Goal: Task Accomplishment & Management: Use online tool/utility

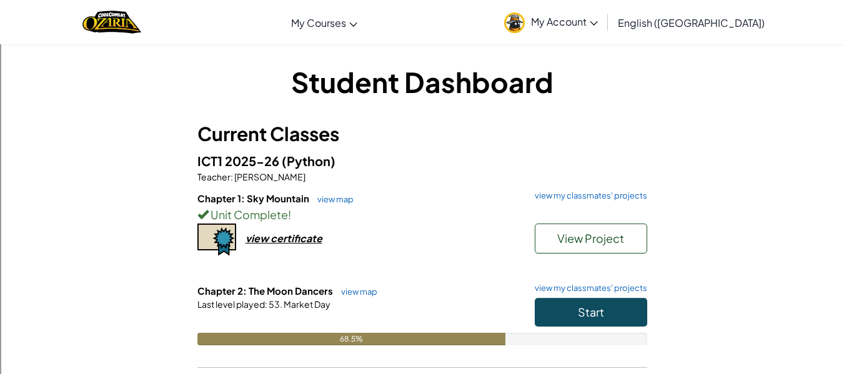
click at [467, 269] on div "Chapter 1: Sky Mountain view map view my classmates' projects Unit Complete ! V…" at bounding box center [422, 238] width 450 height 92
click at [575, 307] on button "Start" at bounding box center [591, 312] width 112 height 29
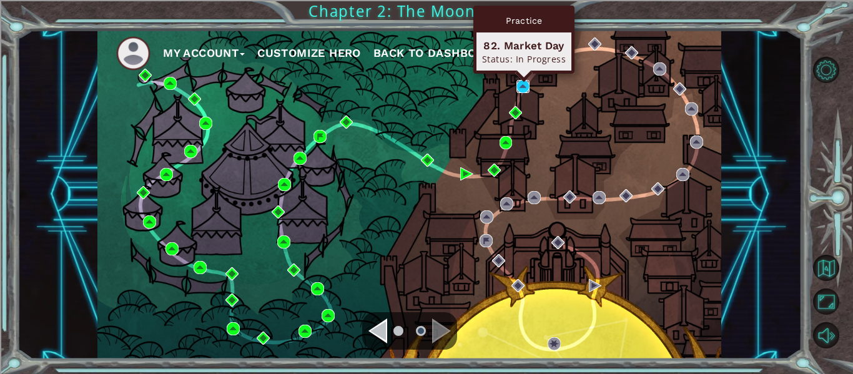
click at [526, 87] on img at bounding box center [523, 86] width 13 height 13
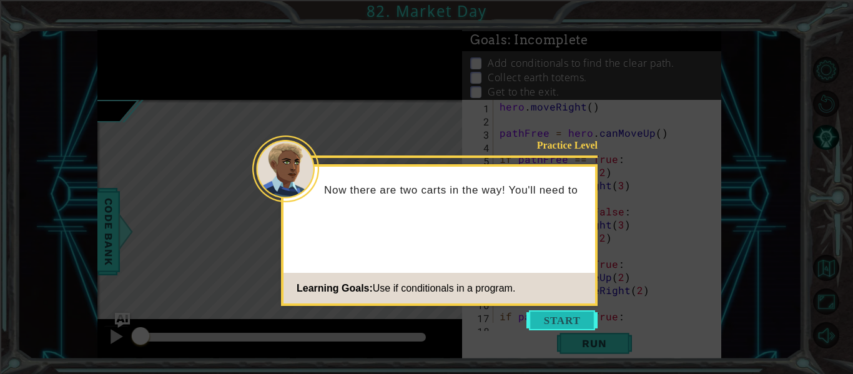
click at [540, 315] on button "Start" at bounding box center [562, 320] width 71 height 20
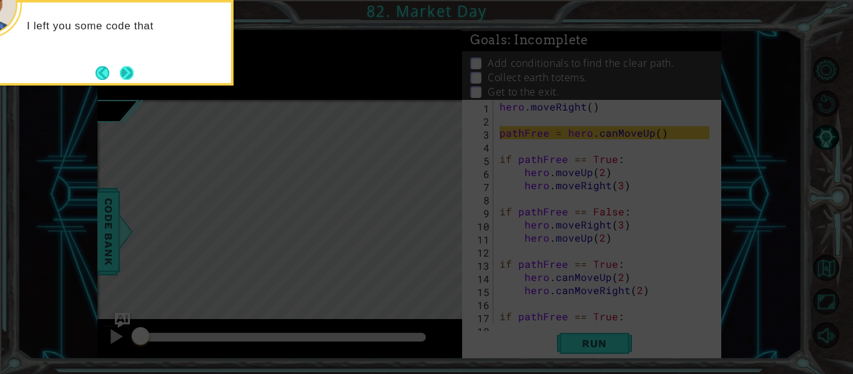
click at [123, 70] on button "Next" at bounding box center [126, 73] width 15 height 15
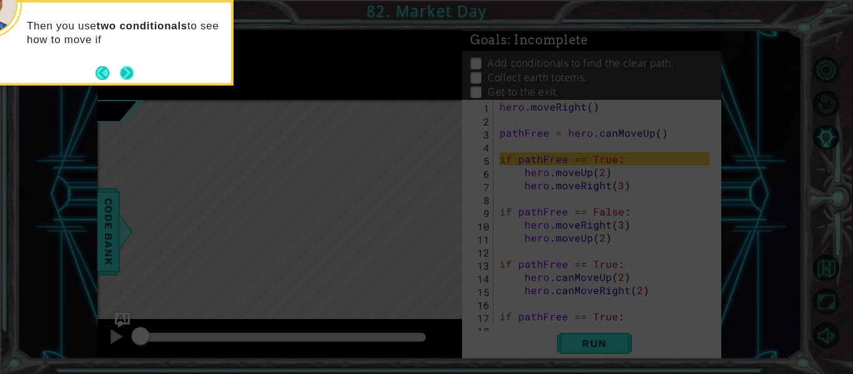
click at [126, 73] on button "Next" at bounding box center [127, 73] width 16 height 16
click at [126, 73] on button "Next" at bounding box center [126, 73] width 14 height 14
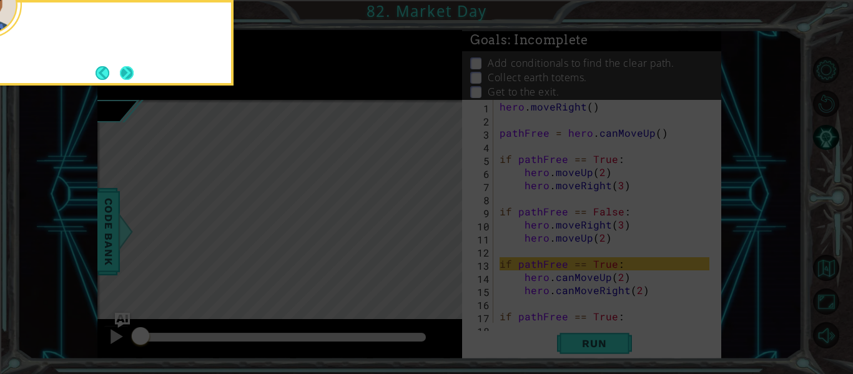
click at [127, 74] on button "Next" at bounding box center [126, 72] width 19 height 19
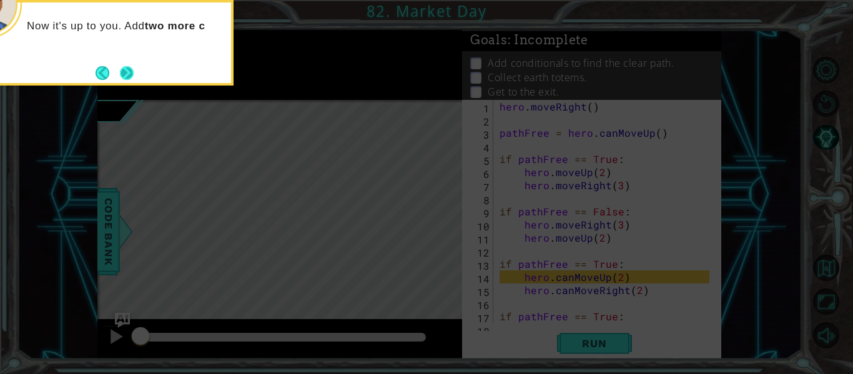
click at [121, 69] on button "Next" at bounding box center [127, 73] width 14 height 14
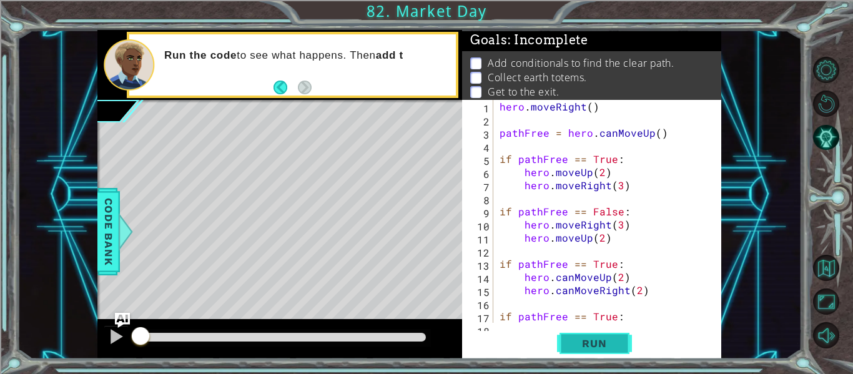
click at [588, 342] on span "Run" at bounding box center [594, 343] width 49 height 12
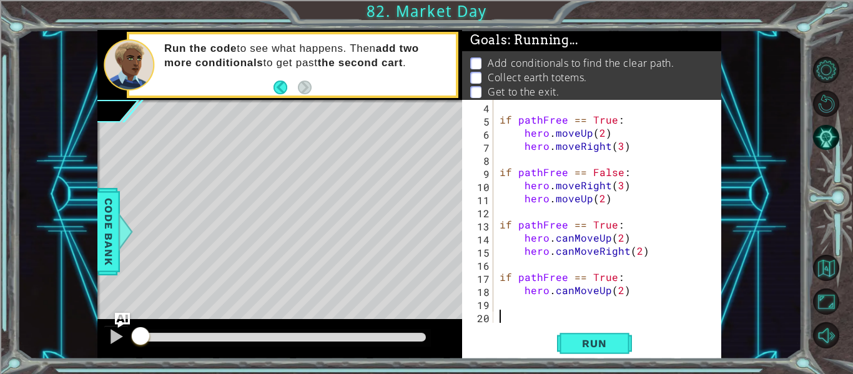
scroll to position [39, 0]
click at [602, 340] on span "Run" at bounding box center [594, 343] width 49 height 12
click at [109, 336] on div at bounding box center [116, 337] width 16 height 16
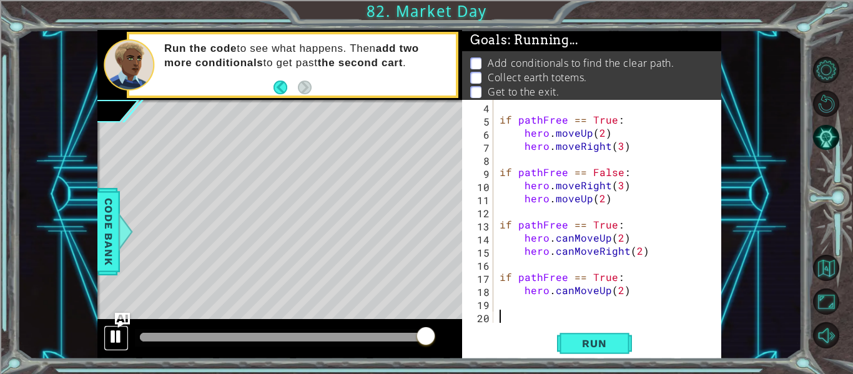
click at [111, 334] on div at bounding box center [116, 337] width 16 height 16
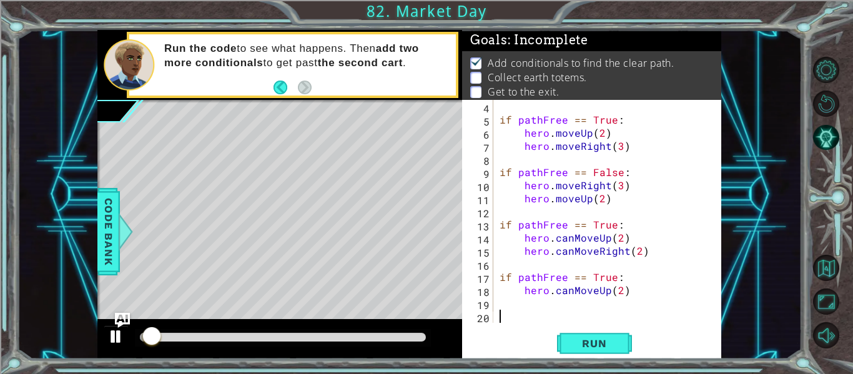
scroll to position [11, 0]
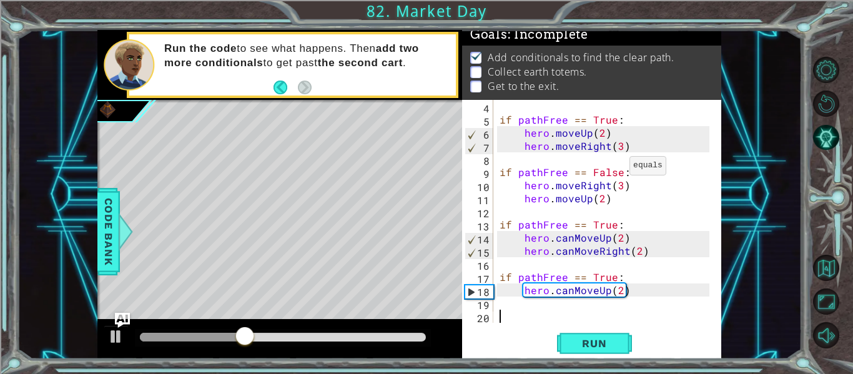
click at [610, 171] on div "if pathFree == True : hero . moveUp ( 2 ) hero . moveRight ( 3 ) if pathFree ==…" at bounding box center [606, 224] width 219 height 249
type textarea "if pathFree == False:"
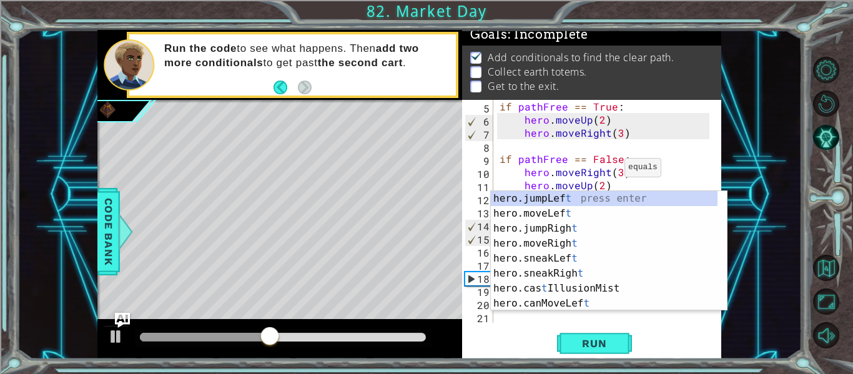
scroll to position [52, 0]
click at [608, 162] on div "if pathFree == True : hero . moveUp ( 2 ) hero . moveRight ( 3 ) if pathFree ==…" at bounding box center [606, 224] width 219 height 249
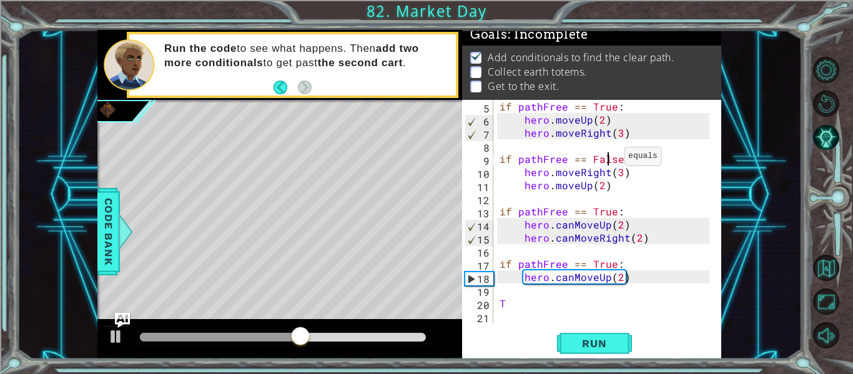
click at [610, 160] on div "if pathFree == True : hero . moveUp ( 2 ) hero . moveRight ( 3 ) if pathFree ==…" at bounding box center [606, 224] width 219 height 249
click at [605, 335] on button "Run" at bounding box center [594, 344] width 75 height 26
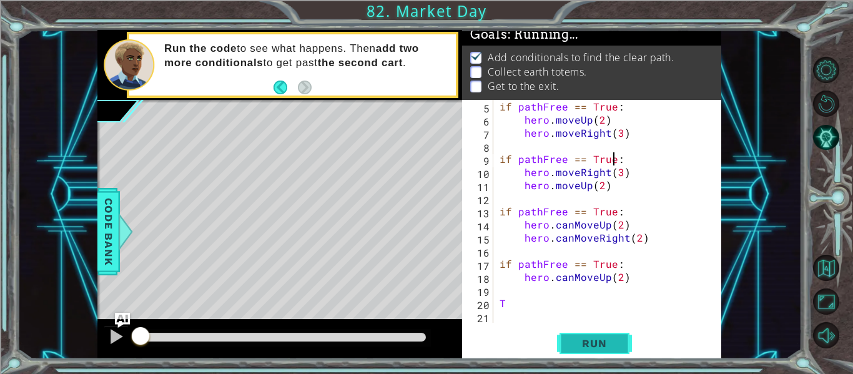
click at [577, 331] on button "Run" at bounding box center [594, 344] width 75 height 26
click at [588, 340] on span "Run" at bounding box center [594, 343] width 49 height 12
click at [107, 335] on button at bounding box center [116, 338] width 25 height 26
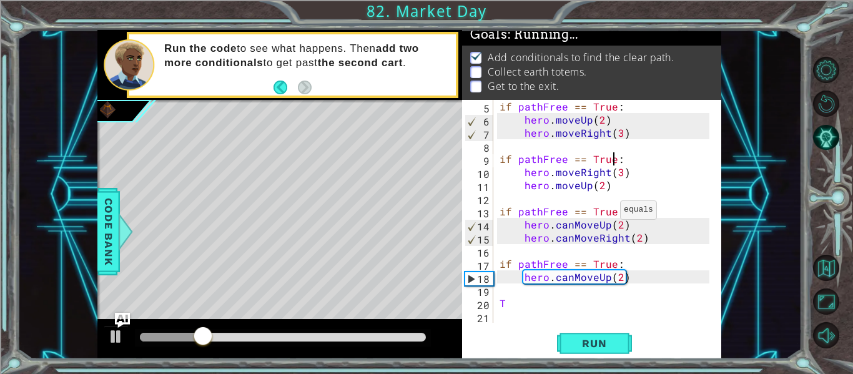
click at [605, 211] on div "if pathFree == True : hero . moveUp ( 2 ) hero . moveRight ( 3 ) if pathFree ==…" at bounding box center [606, 224] width 219 height 249
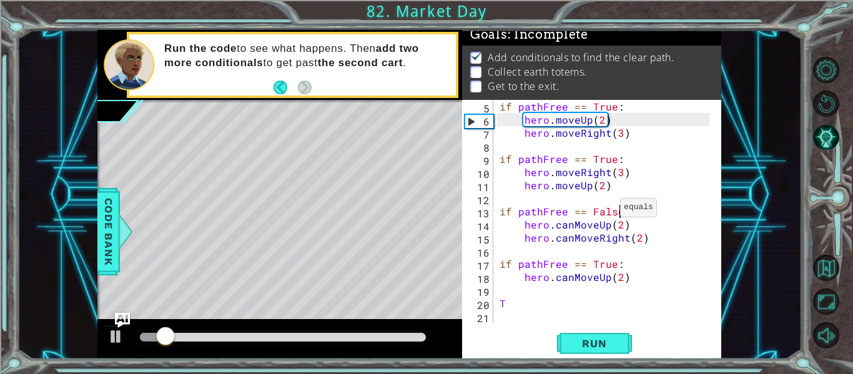
scroll to position [0, 7]
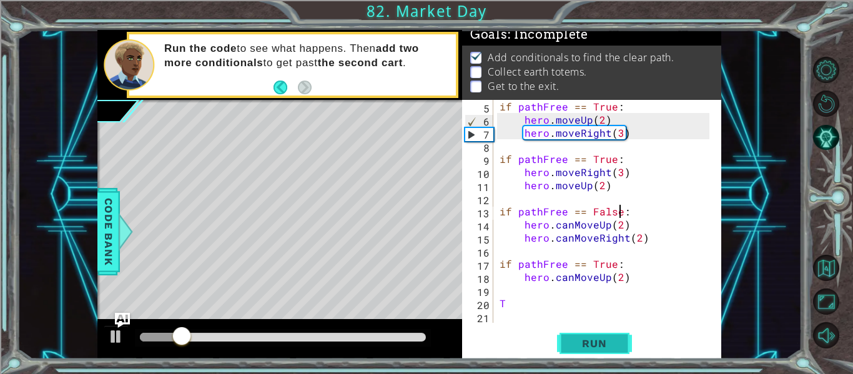
click at [602, 350] on button "Run" at bounding box center [594, 344] width 75 height 26
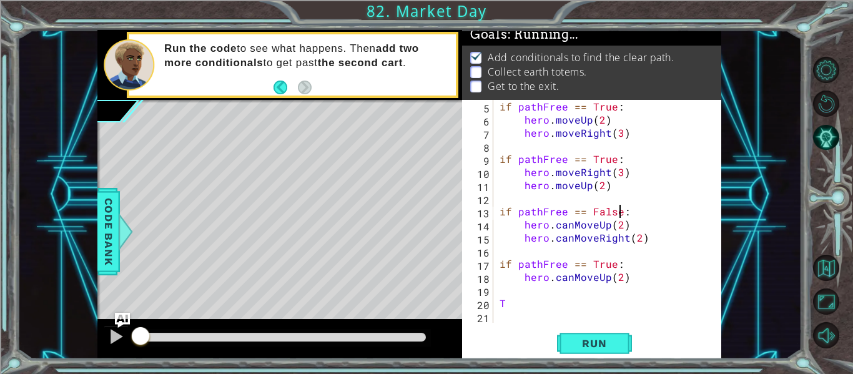
click at [603, 156] on div "if pathFree == True : hero . moveUp ( 2 ) hero . moveRight ( 3 ) if pathFree ==…" at bounding box center [606, 224] width 219 height 249
type textarea "if pathFree == True:"
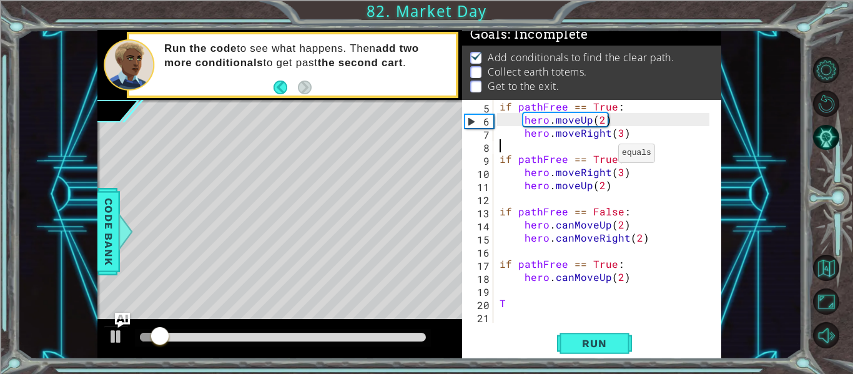
type textarea "hero.moveRight(3)"
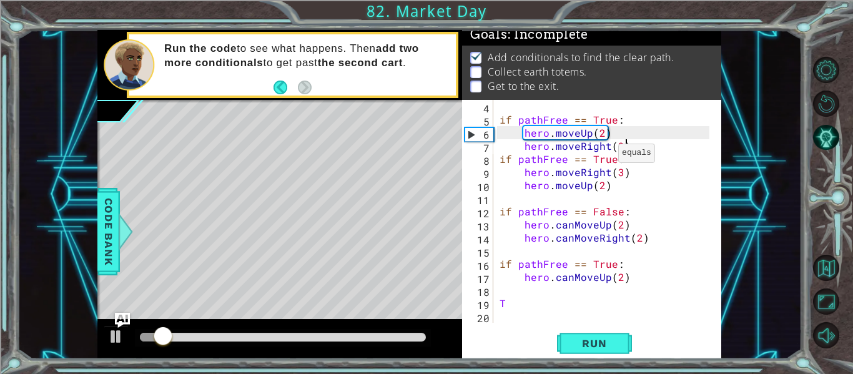
scroll to position [39, 0]
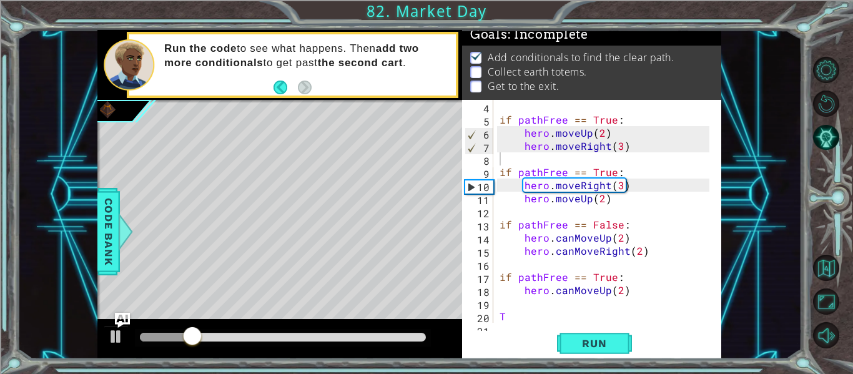
click at [495, 172] on div "4 5 6 7 8 9 10 11 12 13 14 15 16 17 18 19 20 21 if pathFree == True : hero . mo…" at bounding box center [590, 211] width 257 height 223
click at [500, 169] on div "if pathFree == True : hero . moveUp ( 2 ) hero . moveRight ( 3 ) if pathFree ==…" at bounding box center [606, 224] width 219 height 249
type textarea "if pathFree == True:"
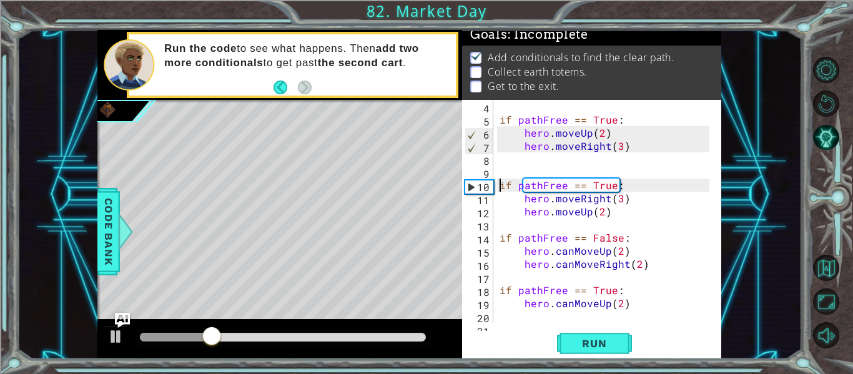
click at [493, 162] on div "if pathFree == True: 4 5 6 7 8 9 10 11 12 13 14 15 16 17 18 19 20 21 if pathFre…" at bounding box center [590, 211] width 257 height 223
click at [501, 163] on div "if pathFree == True : hero . moveUp ( 2 ) hero . moveRight ( 3 ) if pathFree ==…" at bounding box center [606, 224] width 219 height 249
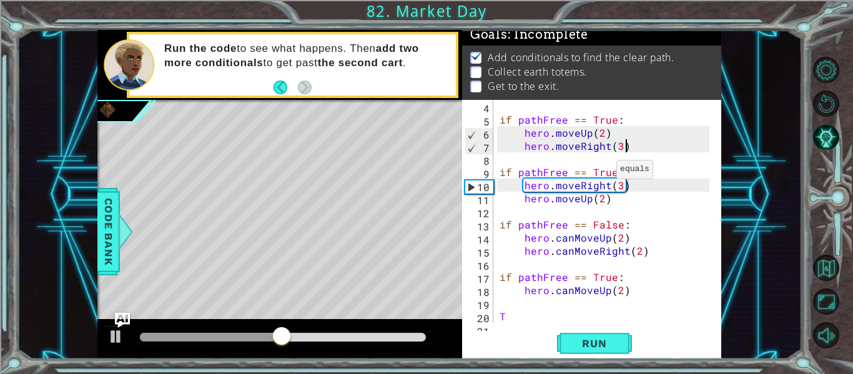
click at [601, 172] on div "if pathFree == True : hero . moveUp ( 2 ) hero . moveRight ( 3 ) if pathFree ==…" at bounding box center [606, 224] width 219 height 249
click at [605, 351] on button "Run" at bounding box center [594, 344] width 75 height 26
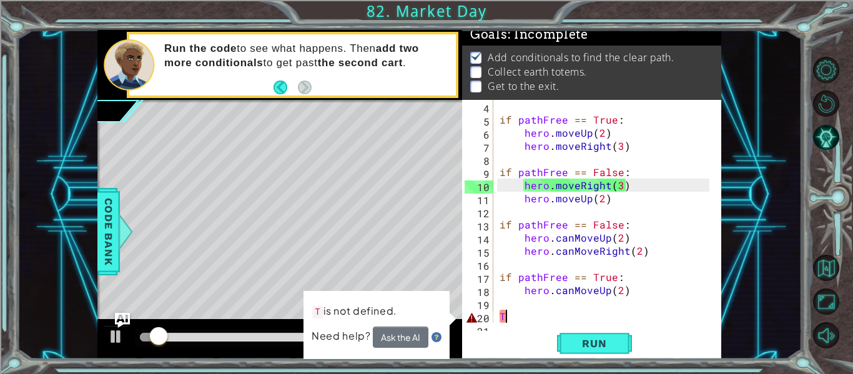
click at [513, 313] on div "if pathFree == True : hero . moveUp ( 2 ) hero . moveRight ( 3 ) if pathFree ==…" at bounding box center [606, 224] width 219 height 249
type textarea "T"
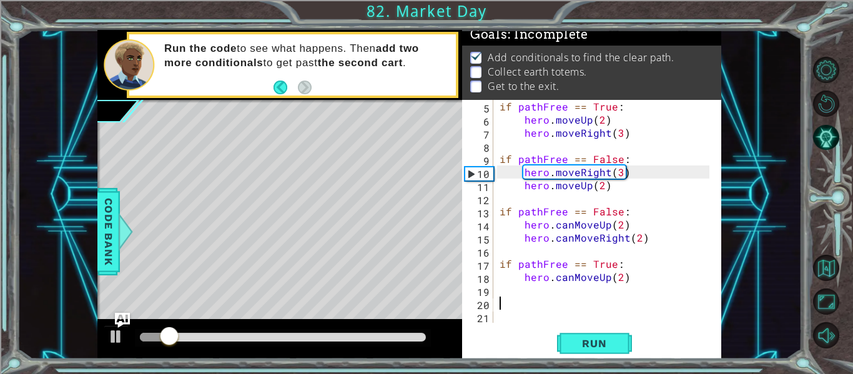
scroll to position [52, 0]
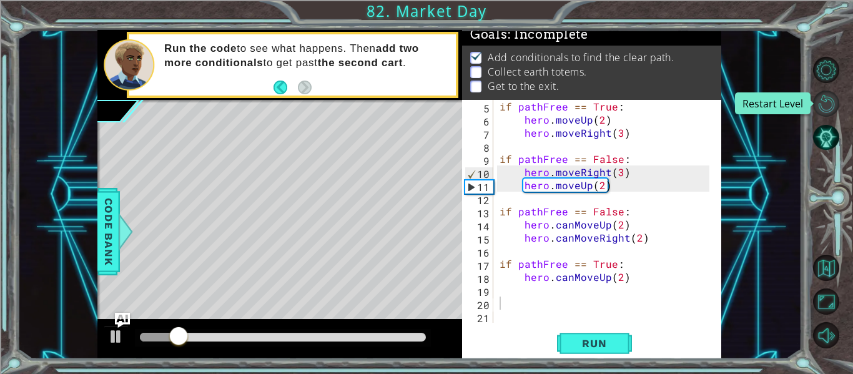
click at [830, 101] on button "Restart Level" at bounding box center [826, 104] width 26 height 26
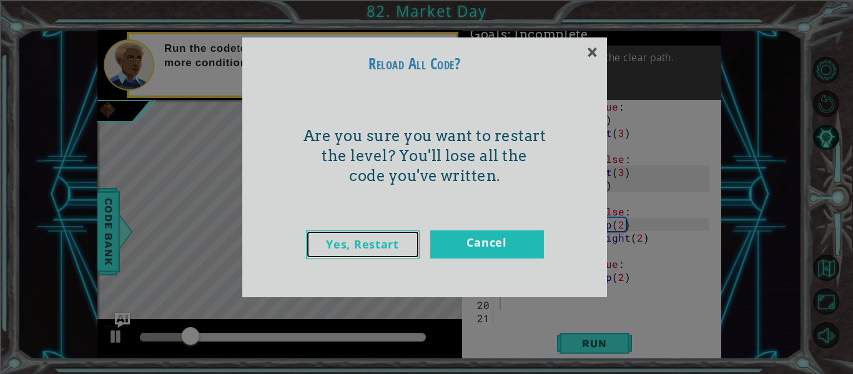
click at [388, 239] on link "Yes, Restart" at bounding box center [363, 244] width 114 height 28
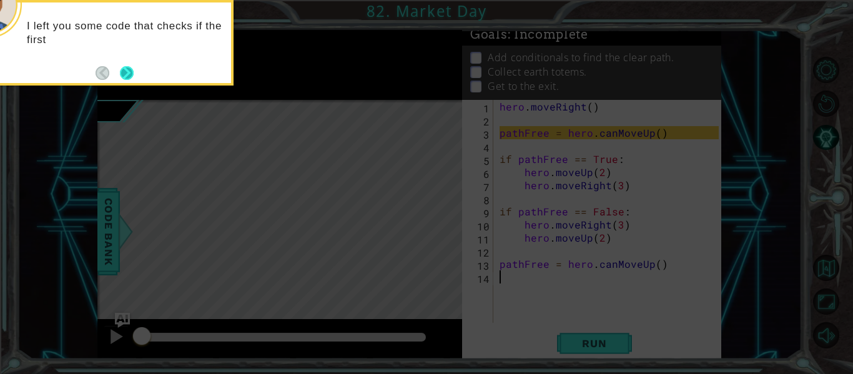
click at [124, 75] on button "Next" at bounding box center [127, 73] width 14 height 14
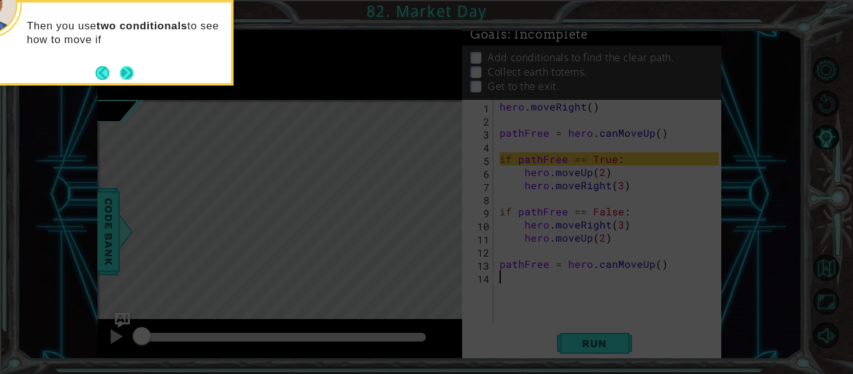
click at [125, 76] on button "Next" at bounding box center [127, 73] width 14 height 14
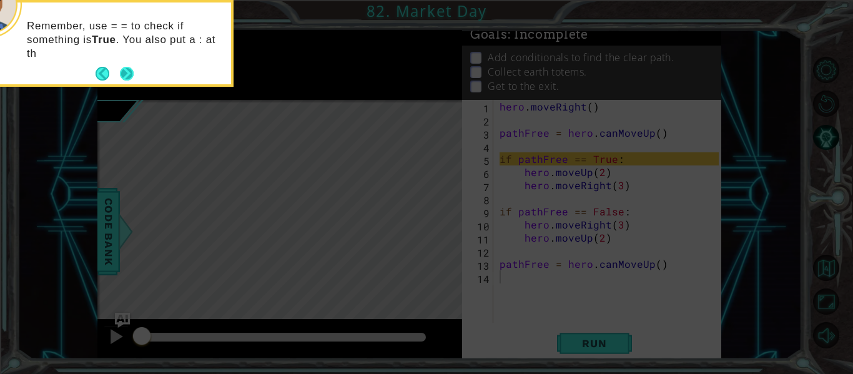
click at [125, 76] on button "Next" at bounding box center [127, 74] width 16 height 16
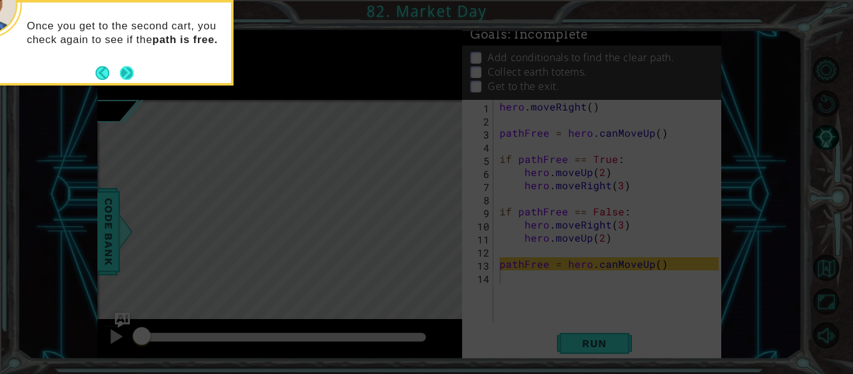
click at [124, 72] on button "Next" at bounding box center [127, 73] width 14 height 14
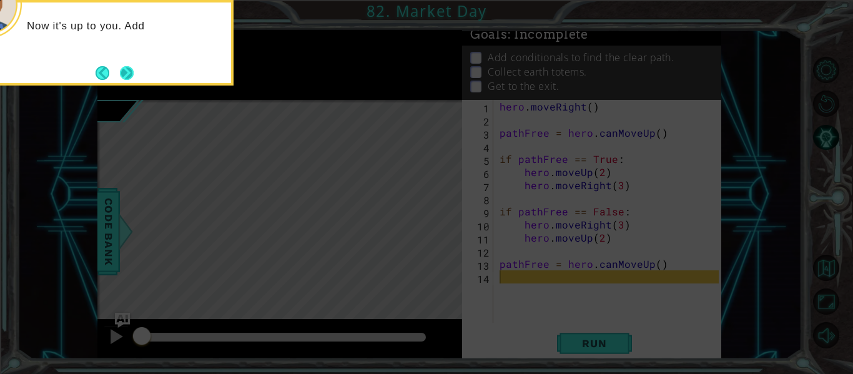
click at [124, 72] on button "Next" at bounding box center [127, 73] width 14 height 14
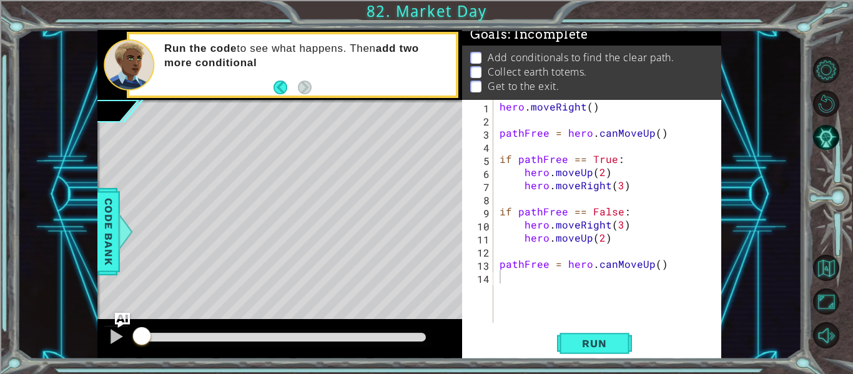
drag, startPoint x: 336, startPoint y: 27, endPoint x: 467, endPoint y: 210, distance: 224.8
click at [467, 210] on div "1 ההההההההההההההההההההההההההההההההההההההההההההההההההההההההההההההההההההההההההההה…" at bounding box center [426, 187] width 853 height 374
click at [590, 330] on div "1 2 3 4 5 6 7 8 9 10 11 12 13 14 hero . moveRight ( ) pathFree = hero . canMove…" at bounding box center [591, 229] width 259 height 259
click at [112, 342] on div at bounding box center [116, 337] width 16 height 16
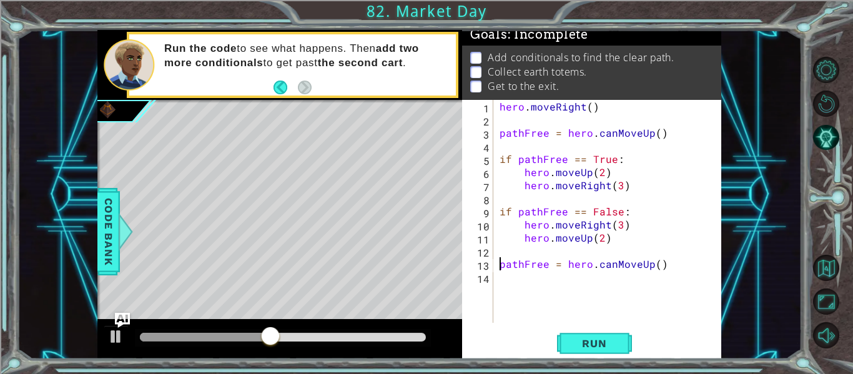
click at [498, 265] on div "hero . moveRight ( ) pathFree = hero . canMoveUp ( ) if pathFree == True : hero…" at bounding box center [611, 224] width 228 height 249
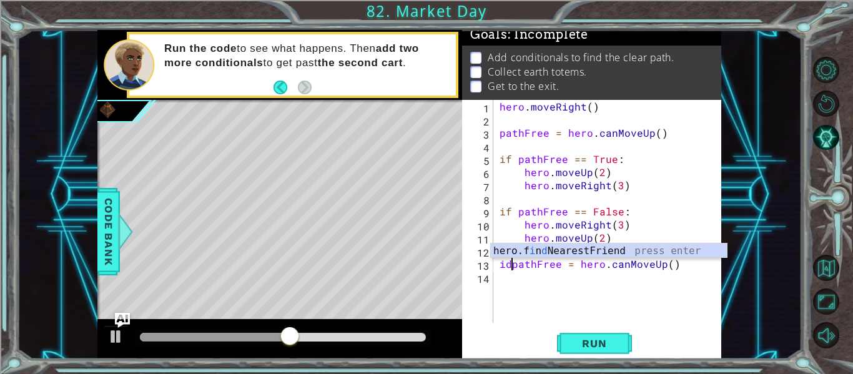
scroll to position [0, 1]
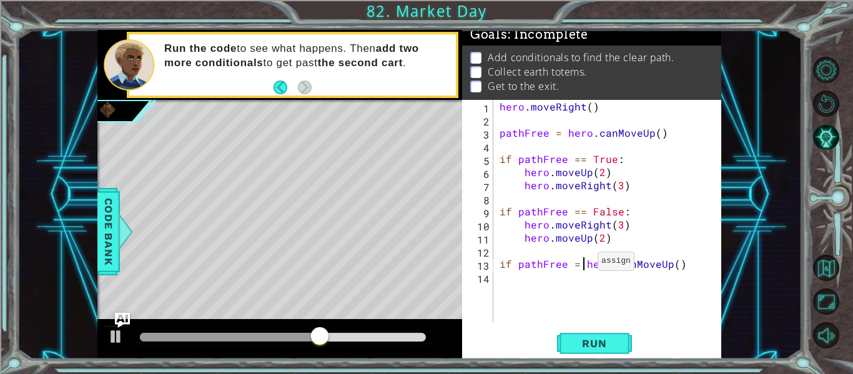
click at [583, 264] on div "hero . moveRight ( ) pathFree = hero . canMoveUp ( ) if pathFree == True : hero…" at bounding box center [611, 224] width 228 height 249
click at [582, 267] on div "hero . moveRight ( ) pathFree = hero . canMoveUp ( ) if pathFree == True : hero…" at bounding box center [611, 224] width 228 height 249
type textarea "hero.canMoveUp()"
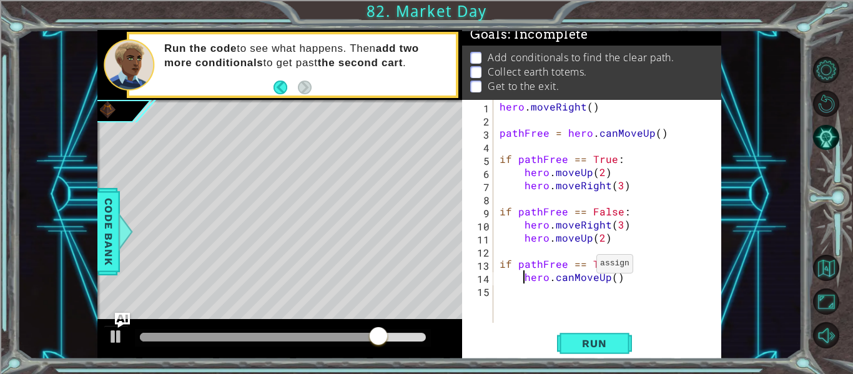
scroll to position [0, 7]
click at [572, 284] on div "hero . moveRight ( ) pathFree = hero . canMoveUp ( ) if pathFree == True : hero…" at bounding box center [611, 224] width 228 height 249
click at [570, 276] on div "hero . moveRight ( ) pathFree = hero . canMoveUp ( ) if pathFree == True : hero…" at bounding box center [611, 224] width 228 height 249
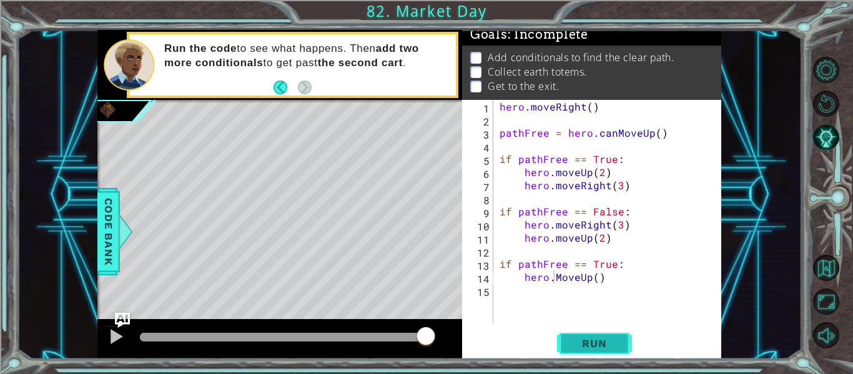
click at [581, 339] on span "Run" at bounding box center [594, 343] width 49 height 12
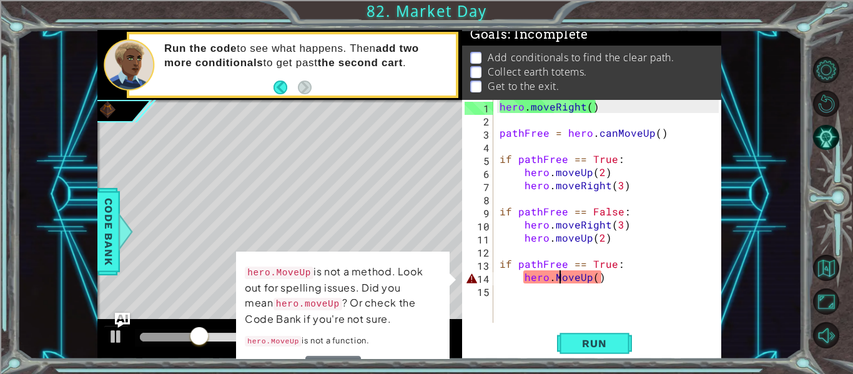
click at [562, 277] on div "hero . moveRight ( ) pathFree = hero . canMoveUp ( ) if pathFree == True : hero…" at bounding box center [611, 224] width 228 height 249
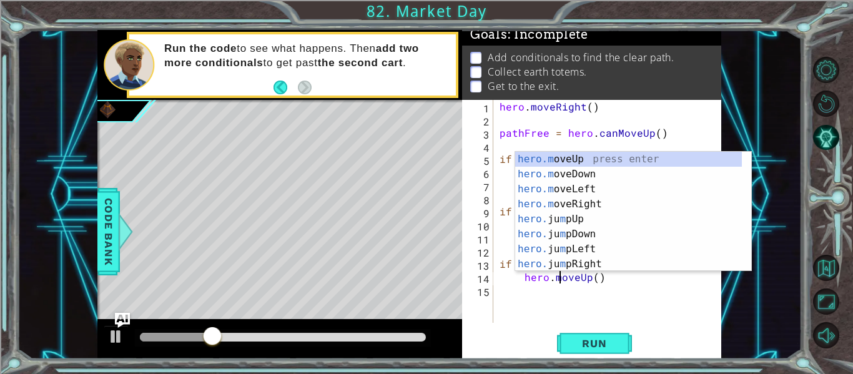
scroll to position [0, 4]
type textarea "hero.moveUp()"
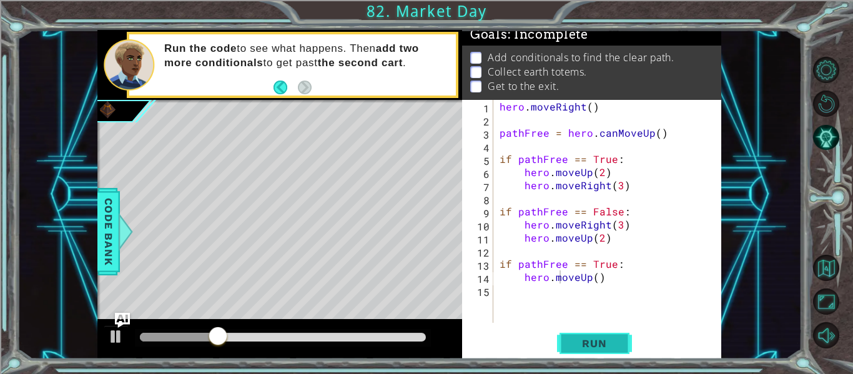
click at [589, 343] on span "Run" at bounding box center [594, 343] width 49 height 12
click at [614, 350] on span "Run" at bounding box center [594, 343] width 49 height 12
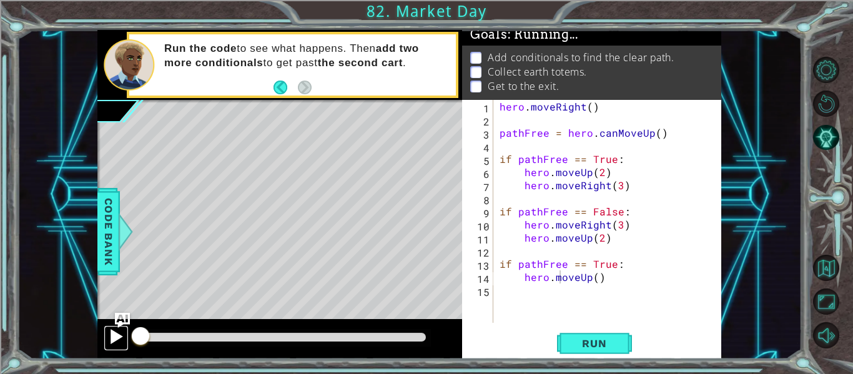
click at [112, 337] on div at bounding box center [116, 337] width 16 height 16
click at [581, 345] on span "Run" at bounding box center [594, 343] width 49 height 12
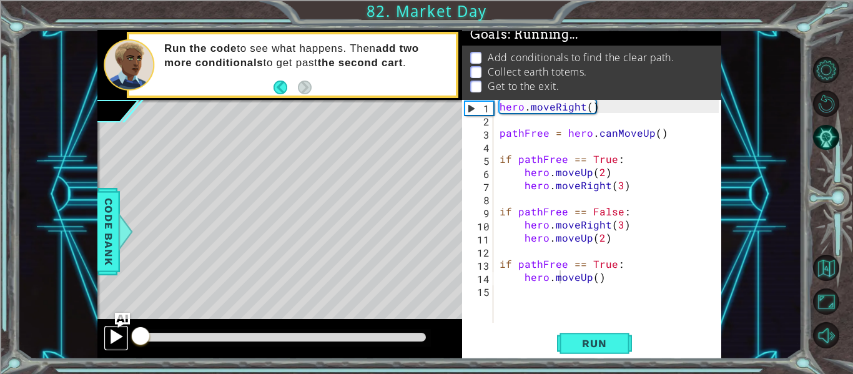
click at [112, 332] on div at bounding box center [116, 337] width 16 height 16
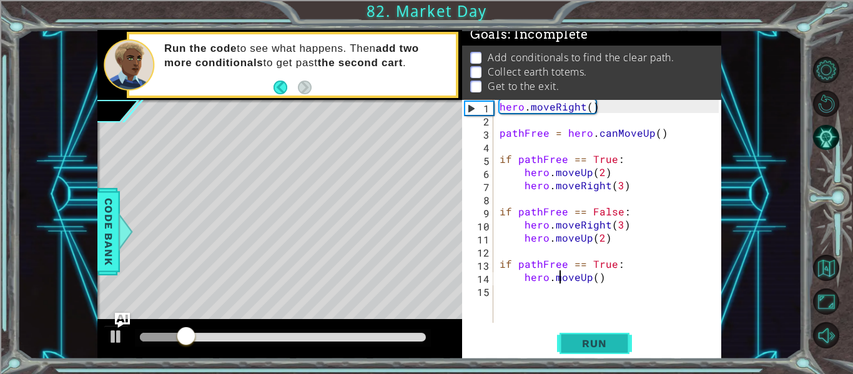
click at [578, 337] on span "Run" at bounding box center [594, 343] width 49 height 12
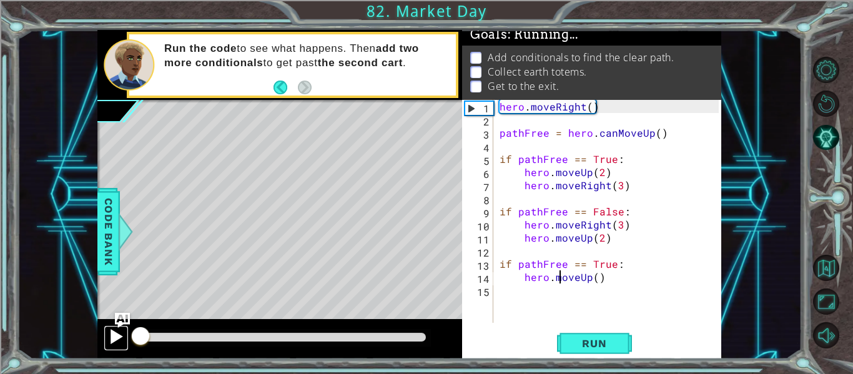
click at [109, 336] on div at bounding box center [116, 337] width 16 height 16
click at [587, 348] on span "Run" at bounding box center [594, 343] width 49 height 12
click at [591, 342] on span "Run" at bounding box center [594, 343] width 49 height 12
